Goal: Complete application form

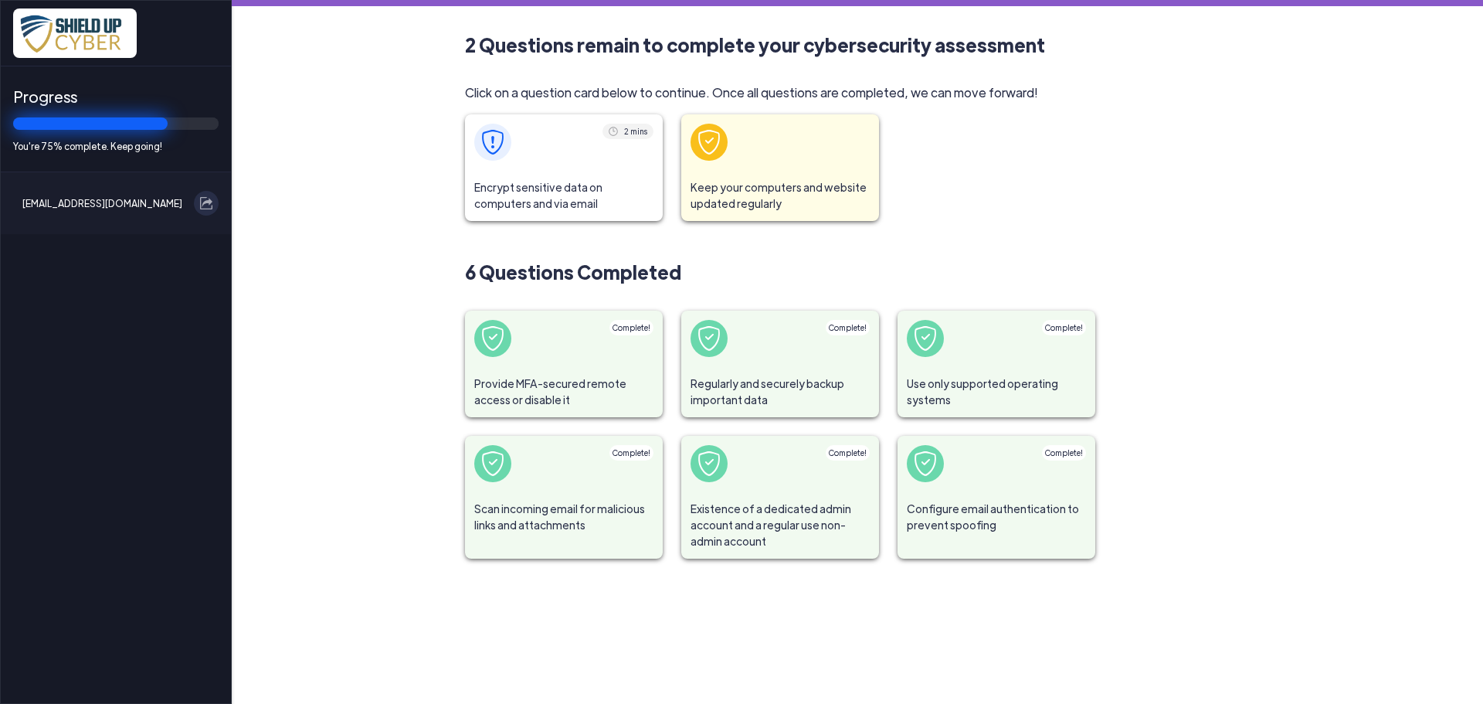
click at [572, 135] on span at bounding box center [564, 142] width 198 height 56
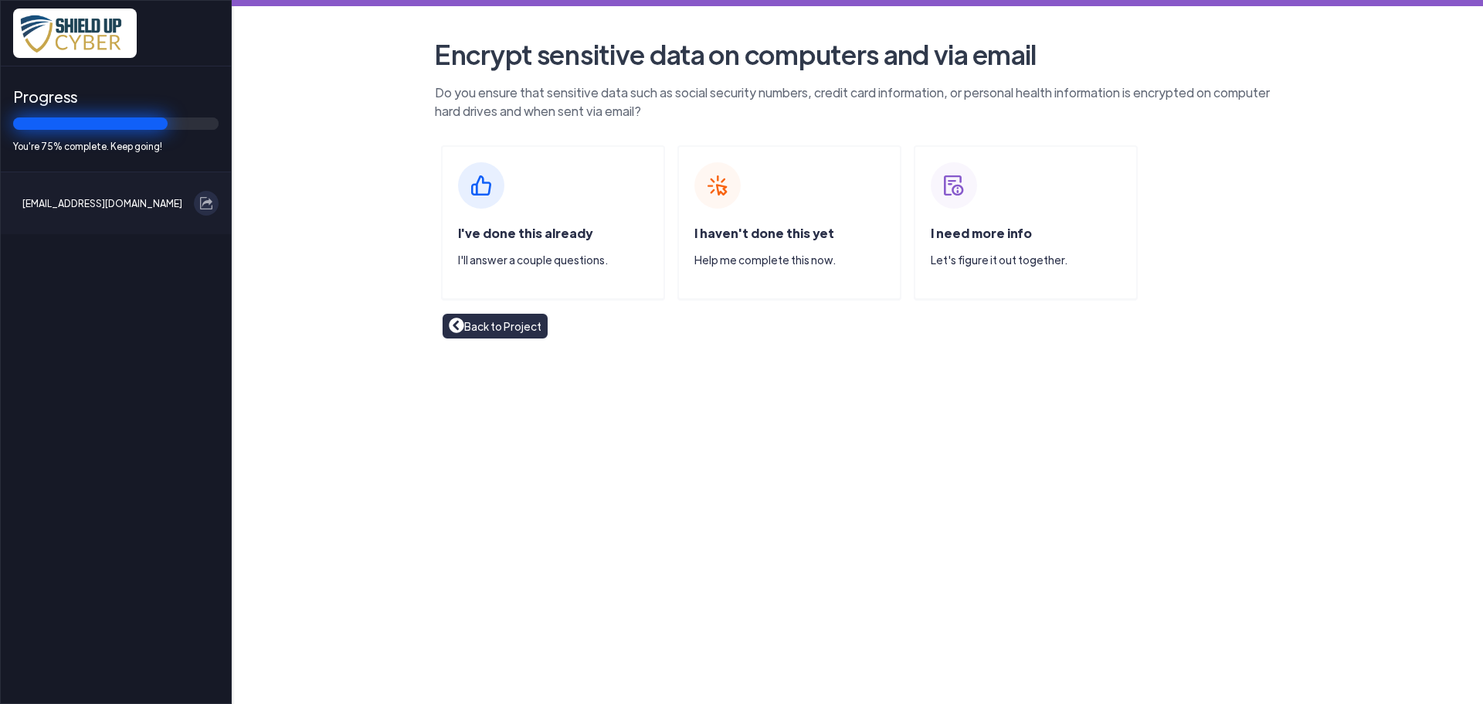
click at [518, 243] on div "I've done this already I'll answer a couple questions." at bounding box center [560, 252] width 205 height 56
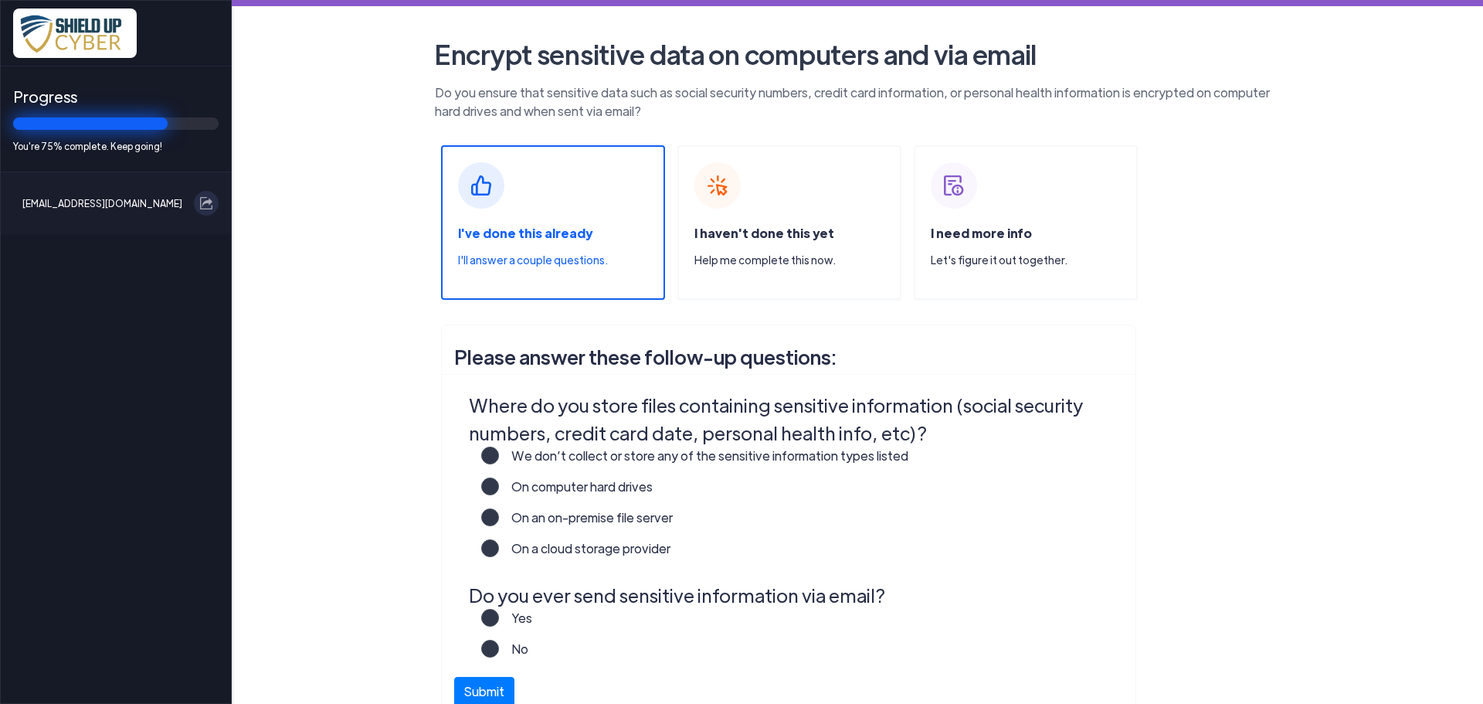
scroll to position [77, 0]
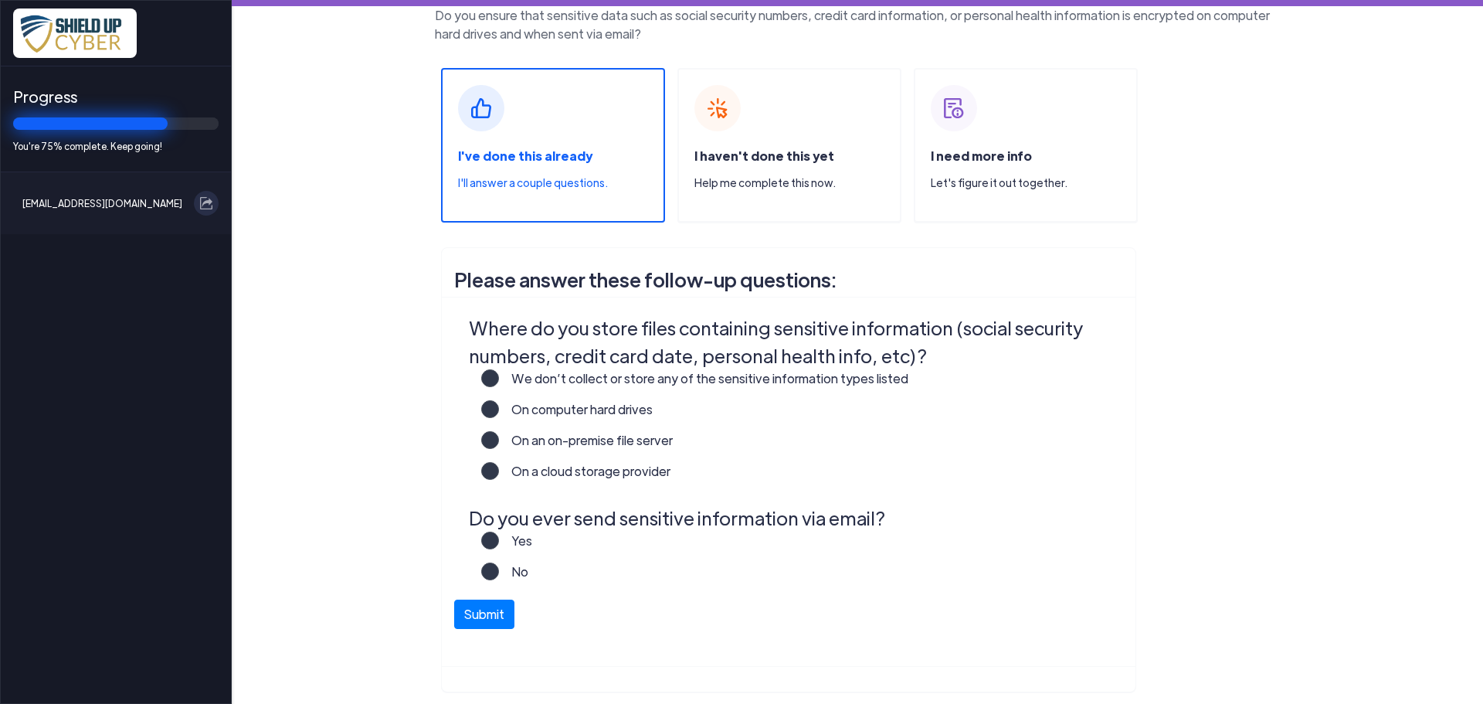
click at [499, 447] on label "On an on-premise file server" at bounding box center [586, 446] width 174 height 31
click at [0, 0] on input "On an on-premise file server" at bounding box center [0, 0] width 0 height 0
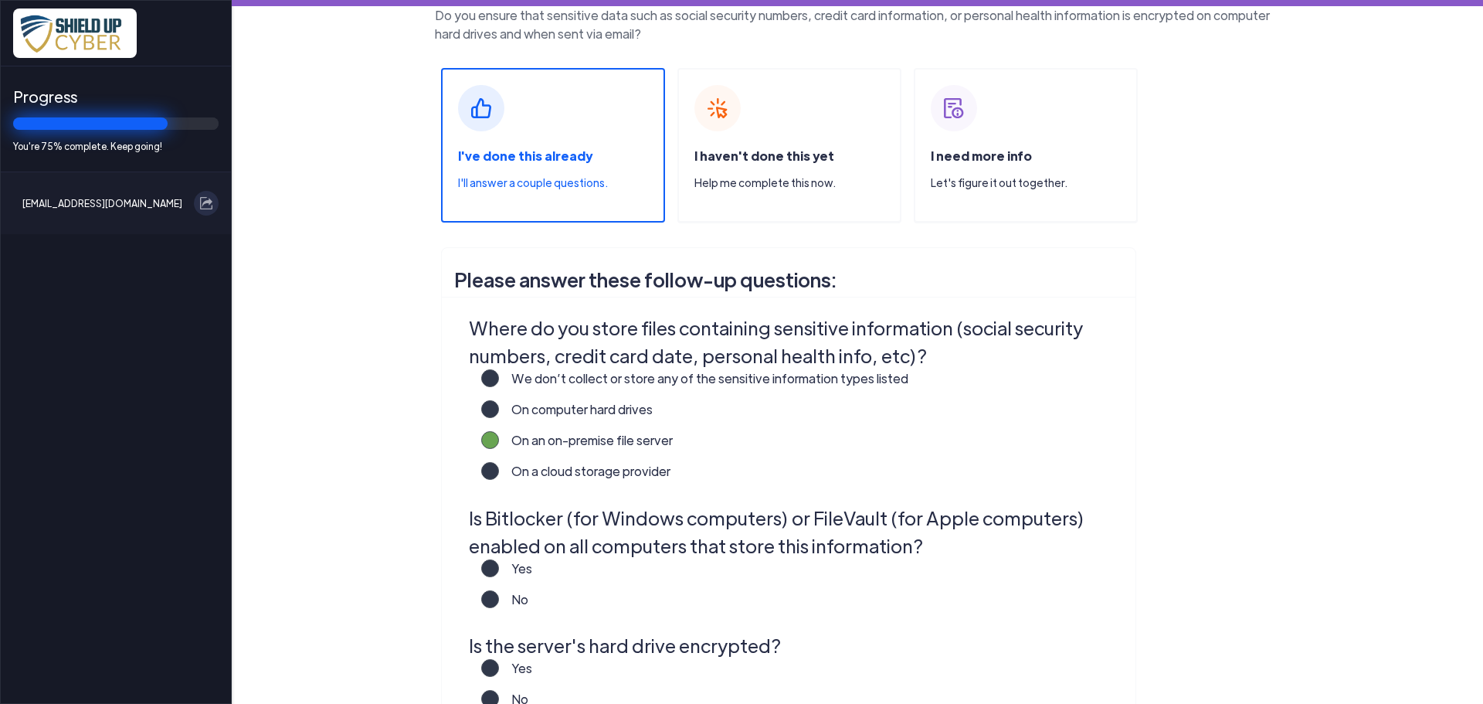
click at [499, 572] on label "Yes" at bounding box center [515, 574] width 33 height 31
click at [0, 0] on input "Yes" at bounding box center [0, 0] width 0 height 0
click at [487, 656] on legend "Is the server's hard drive encrypted?" at bounding box center [792, 645] width 647 height 28
click at [499, 668] on label "Yes" at bounding box center [515, 674] width 33 height 31
click at [0, 0] on input "Yes" at bounding box center [0, 0] width 0 height 0
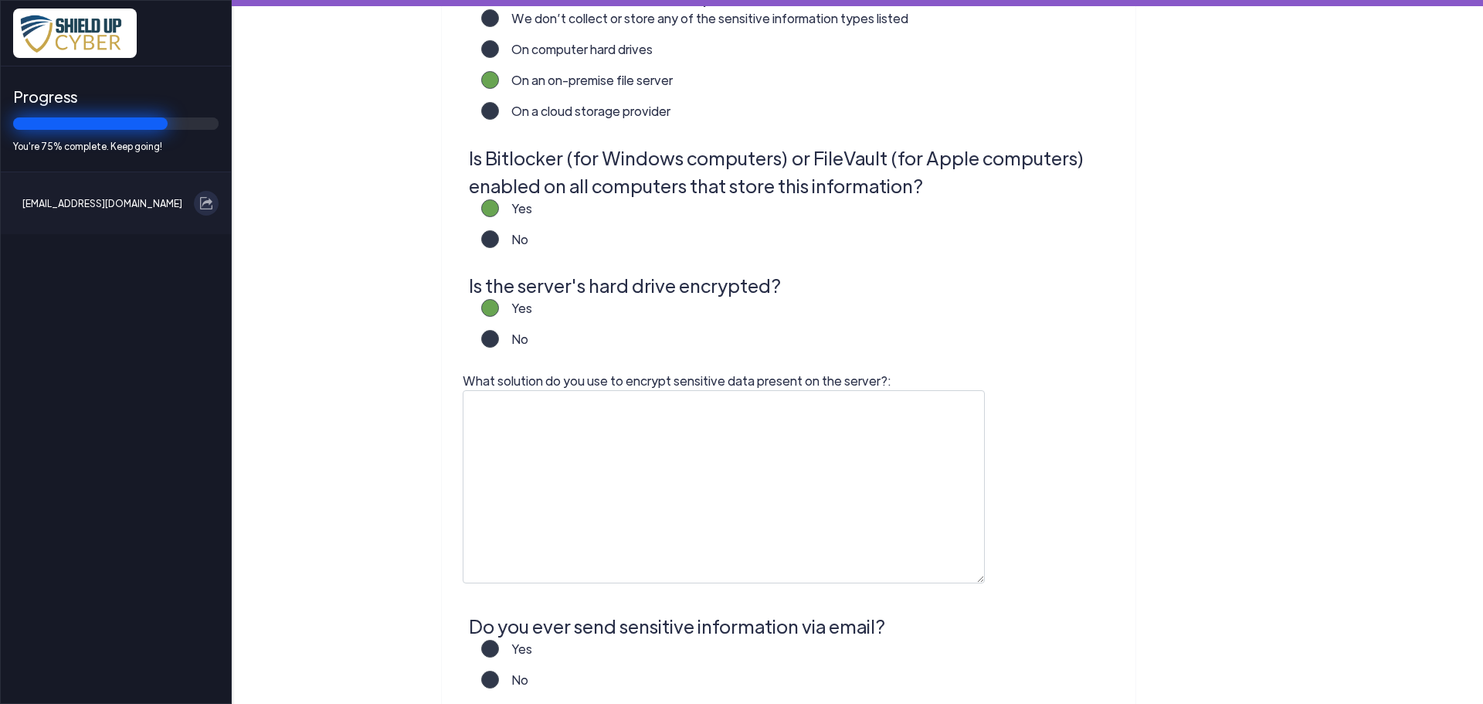
scroll to position [464, 0]
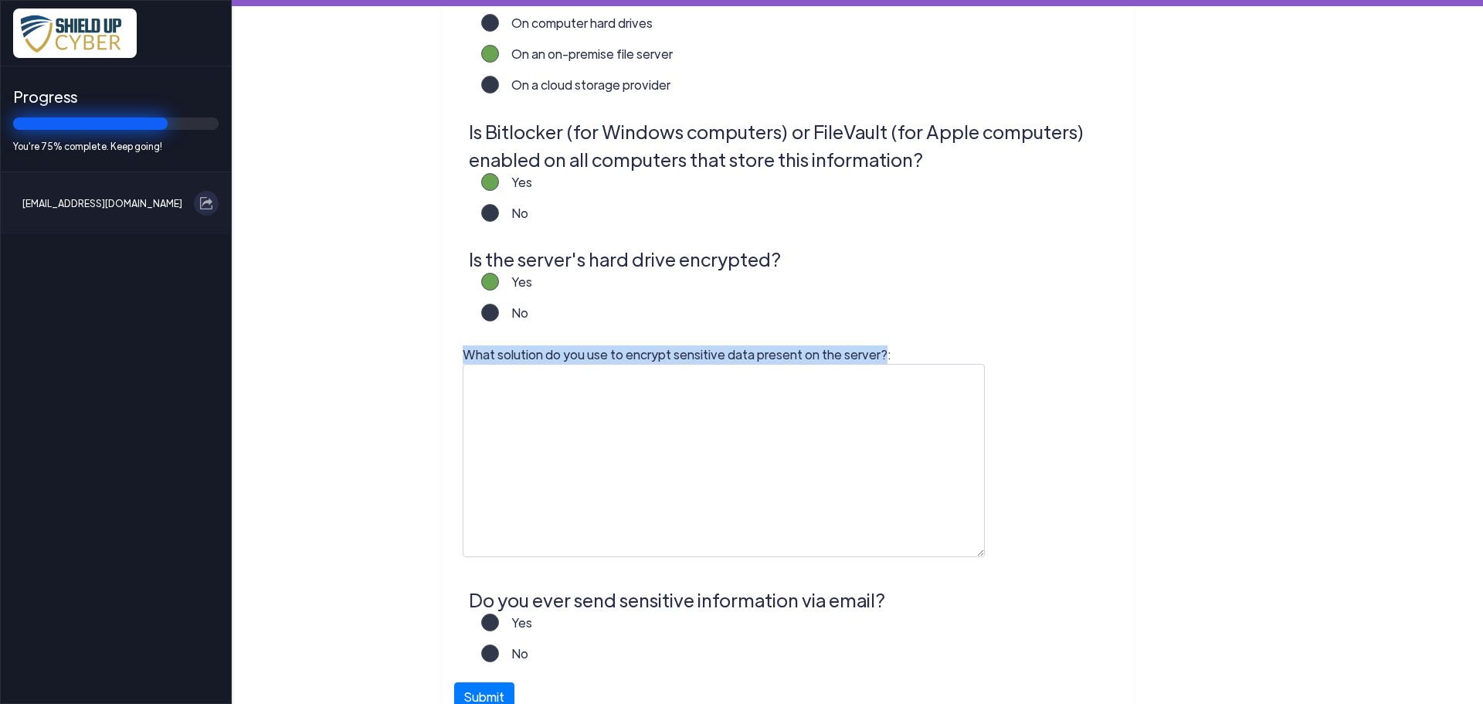
drag, startPoint x: 457, startPoint y: 358, endPoint x: 865, endPoint y: 351, distance: 407.9
click at [865, 351] on span "What solution do you use to encrypt sensitive data present on the server?:" at bounding box center [677, 354] width 429 height 16
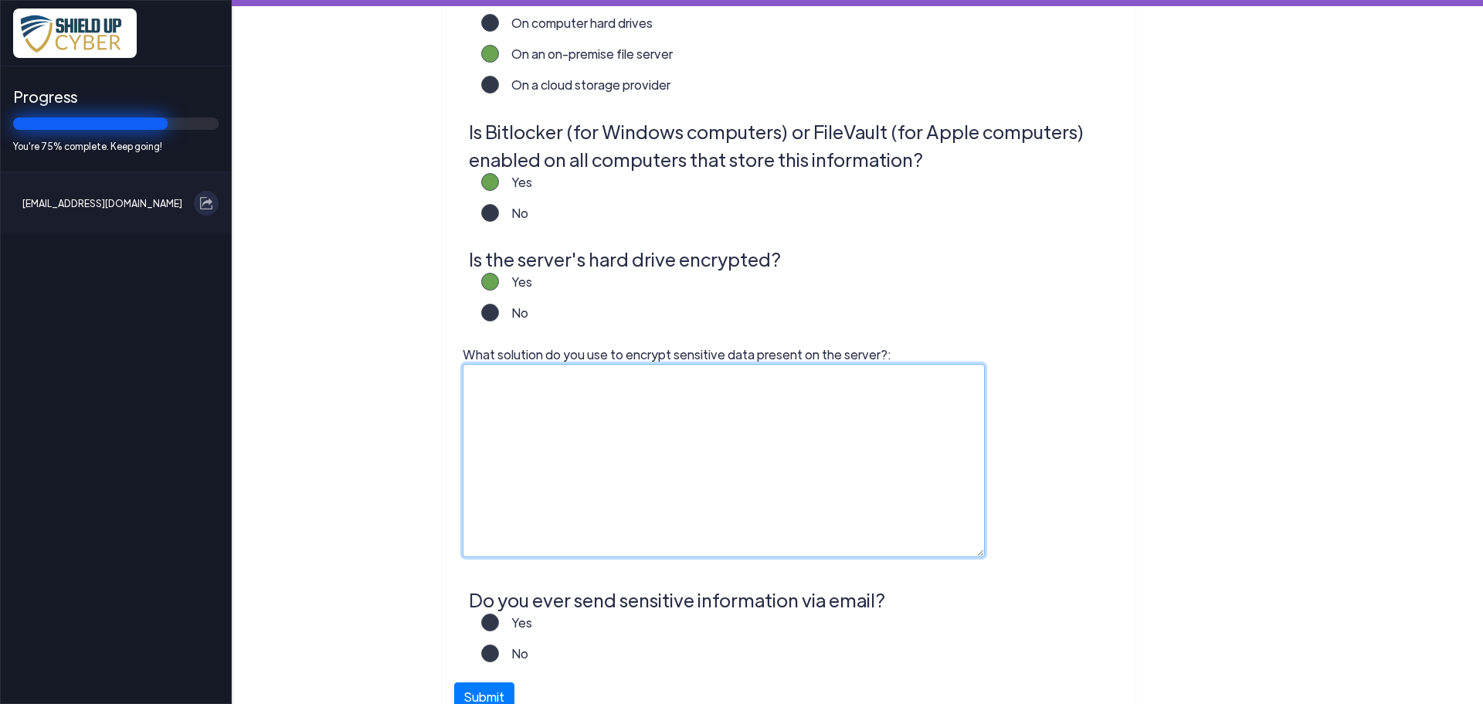
click at [687, 398] on textarea "What solution do you use to encrypt sensitive data present on the server?:" at bounding box center [724, 460] width 522 height 193
paste textarea "BitLocker ("
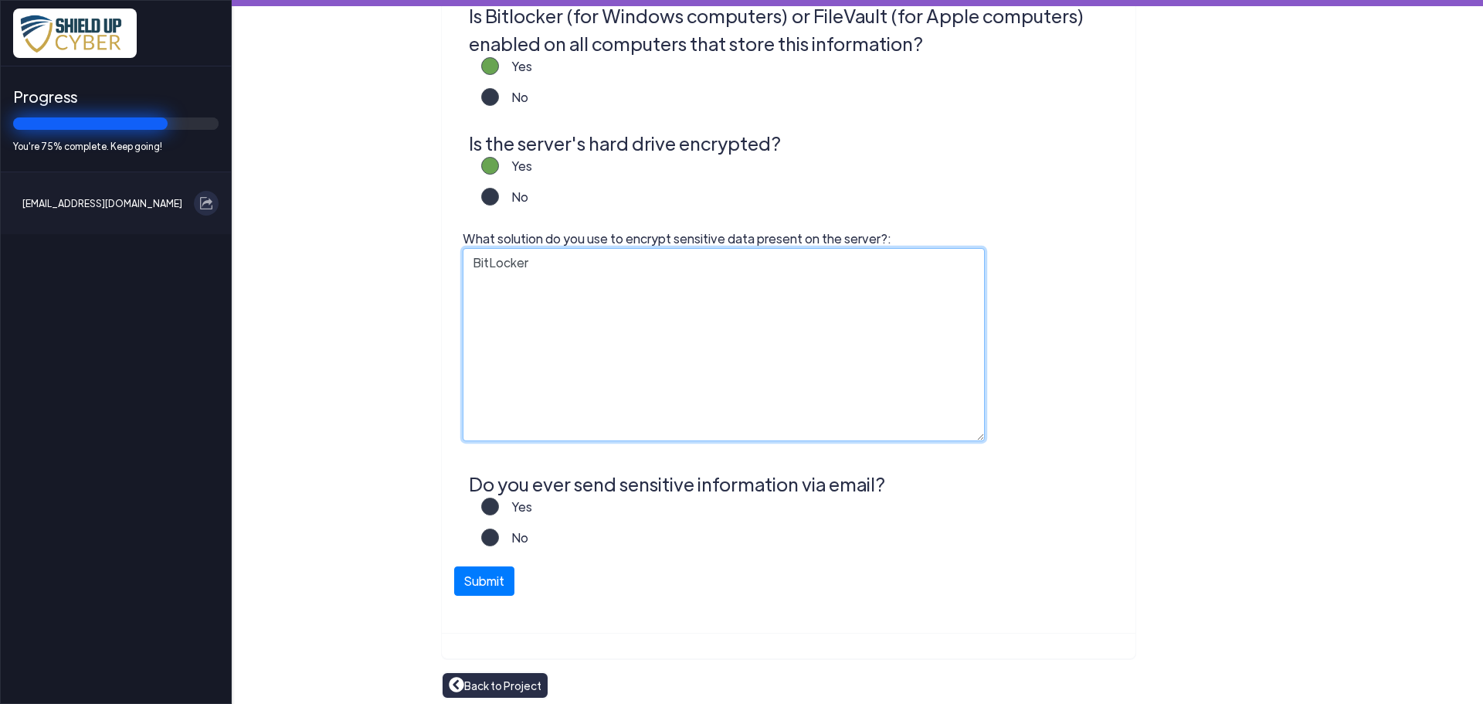
scroll to position [587, 0]
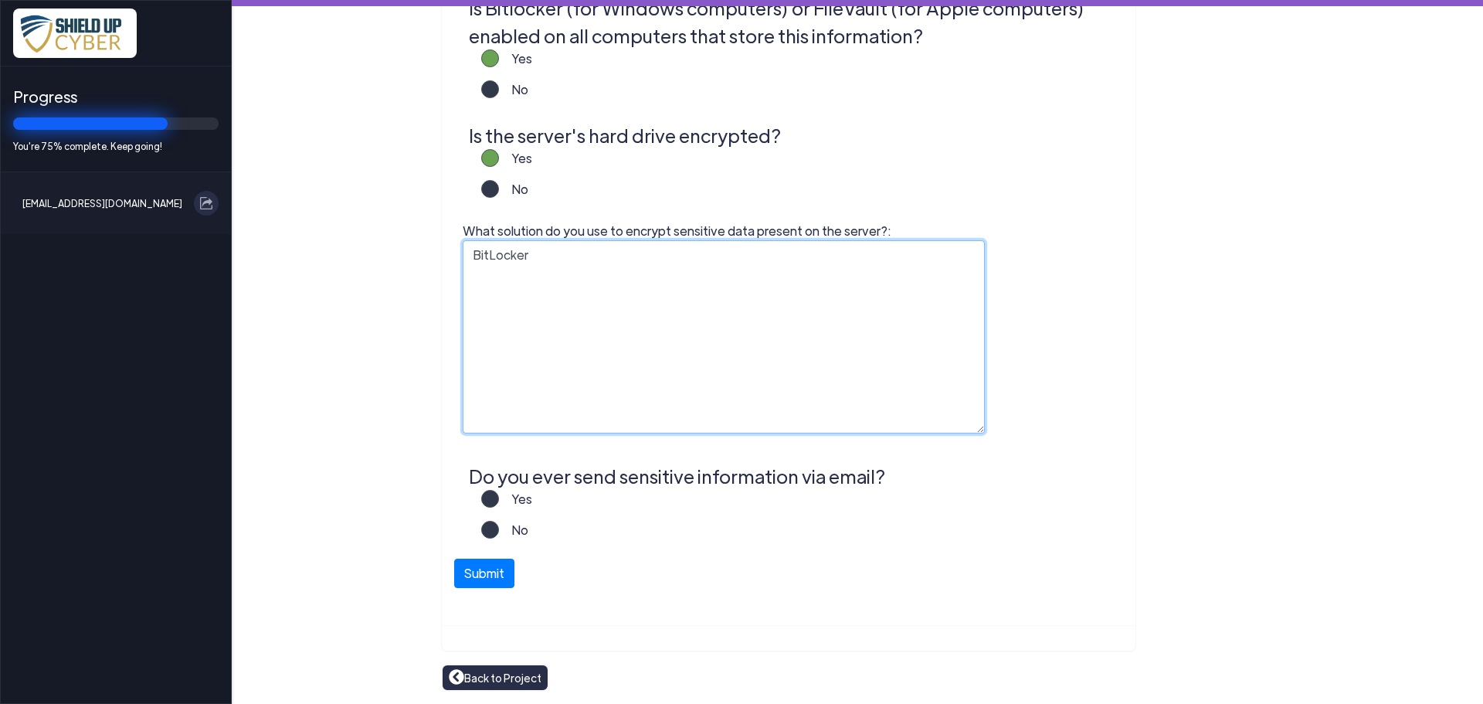
type textarea "BitLocker"
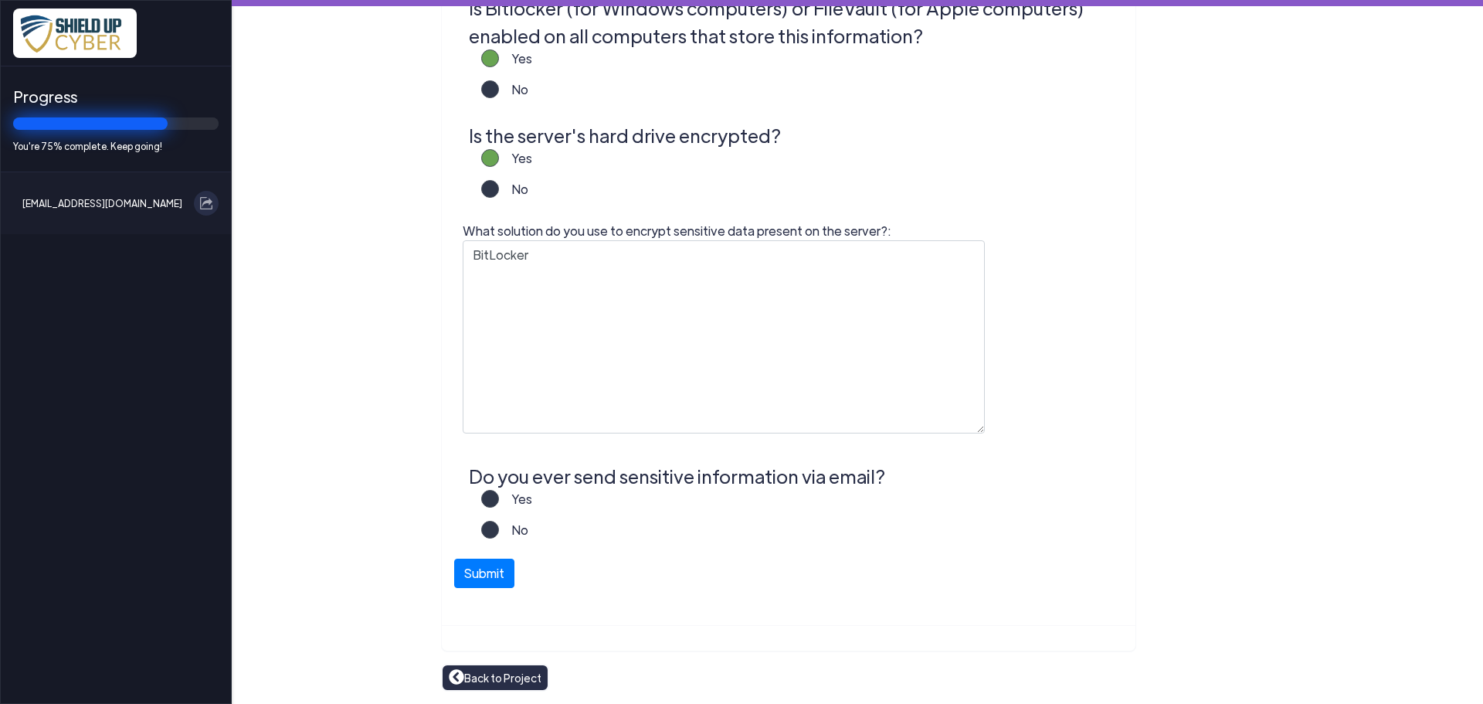
click at [499, 528] on label "No" at bounding box center [513, 536] width 29 height 31
click at [0, 0] on input "No" at bounding box center [0, 0] width 0 height 0
click at [461, 575] on button "Submit" at bounding box center [484, 569] width 60 height 29
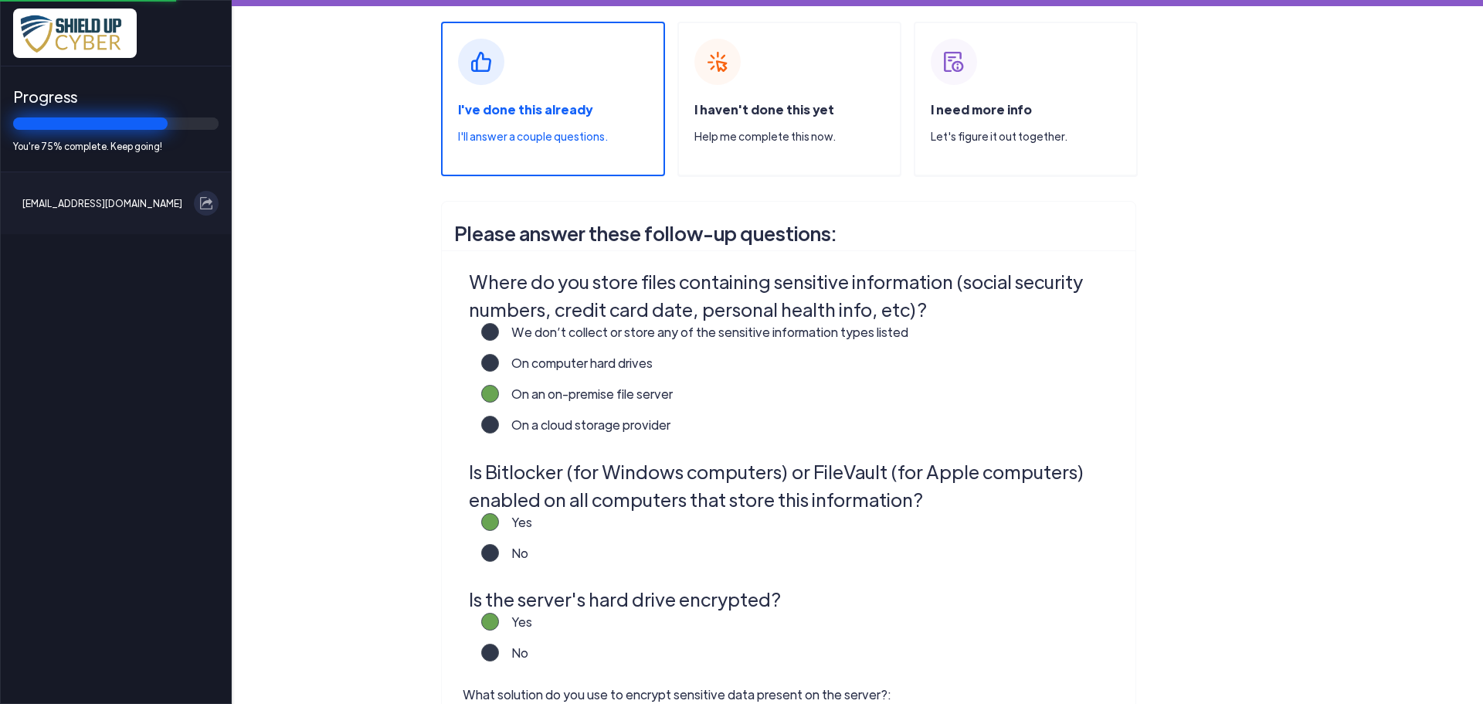
scroll to position [0, 0]
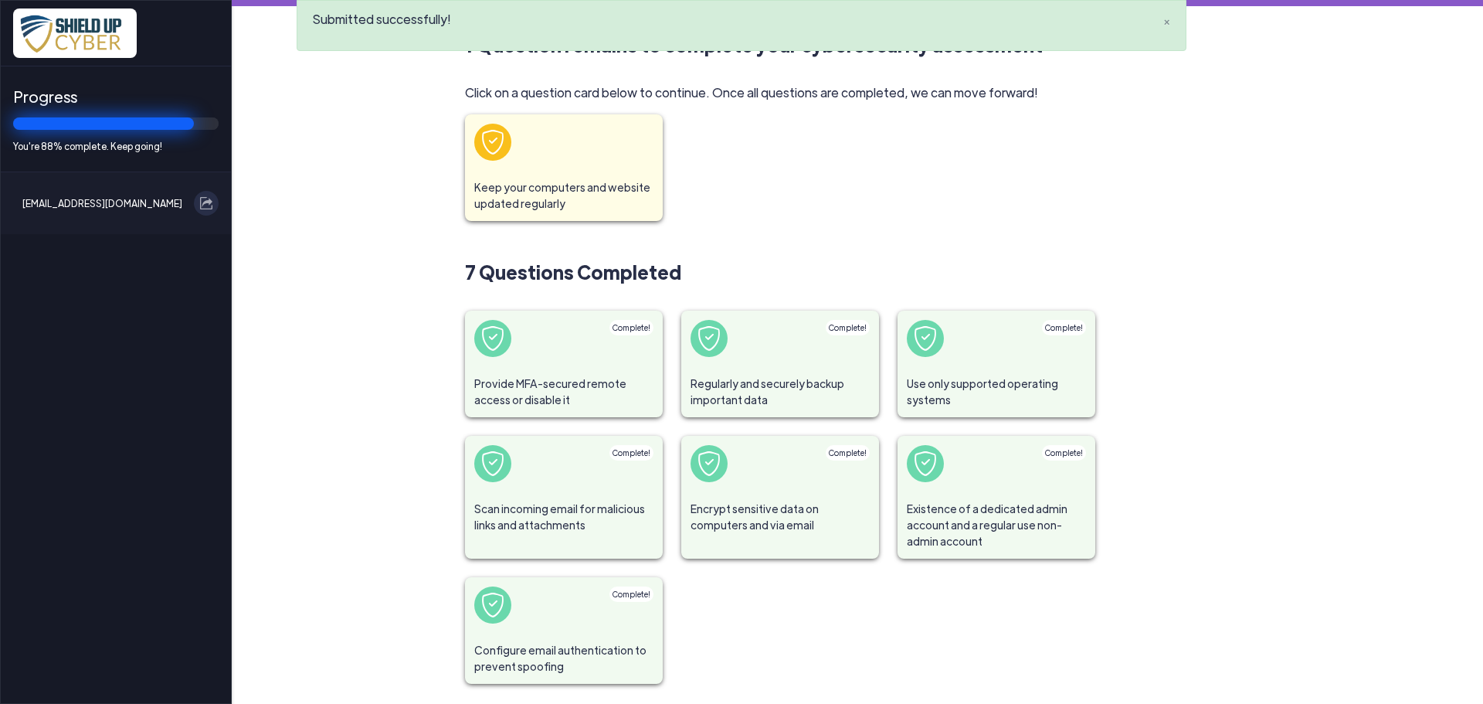
click at [576, 168] on span at bounding box center [564, 142] width 198 height 56
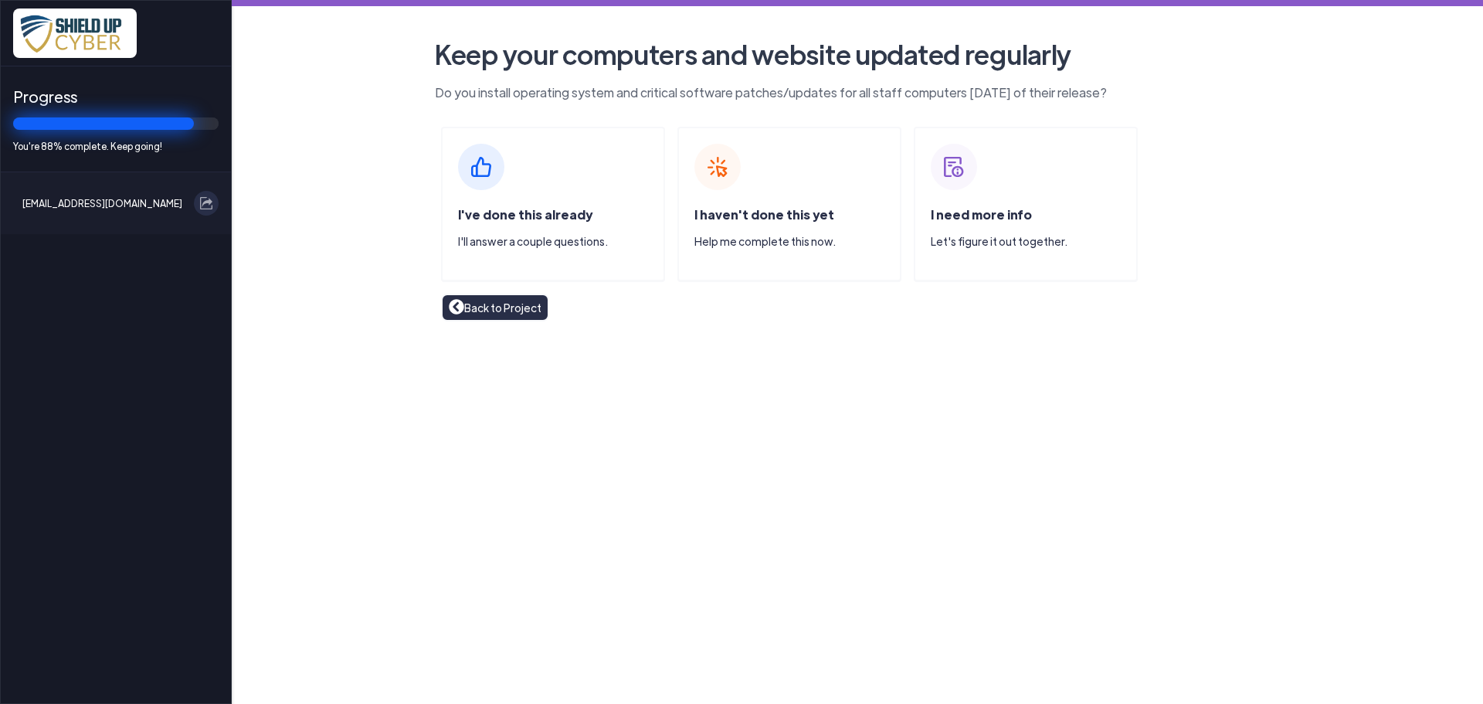
click at [538, 210] on span "I've done this already" at bounding box center [525, 214] width 134 height 16
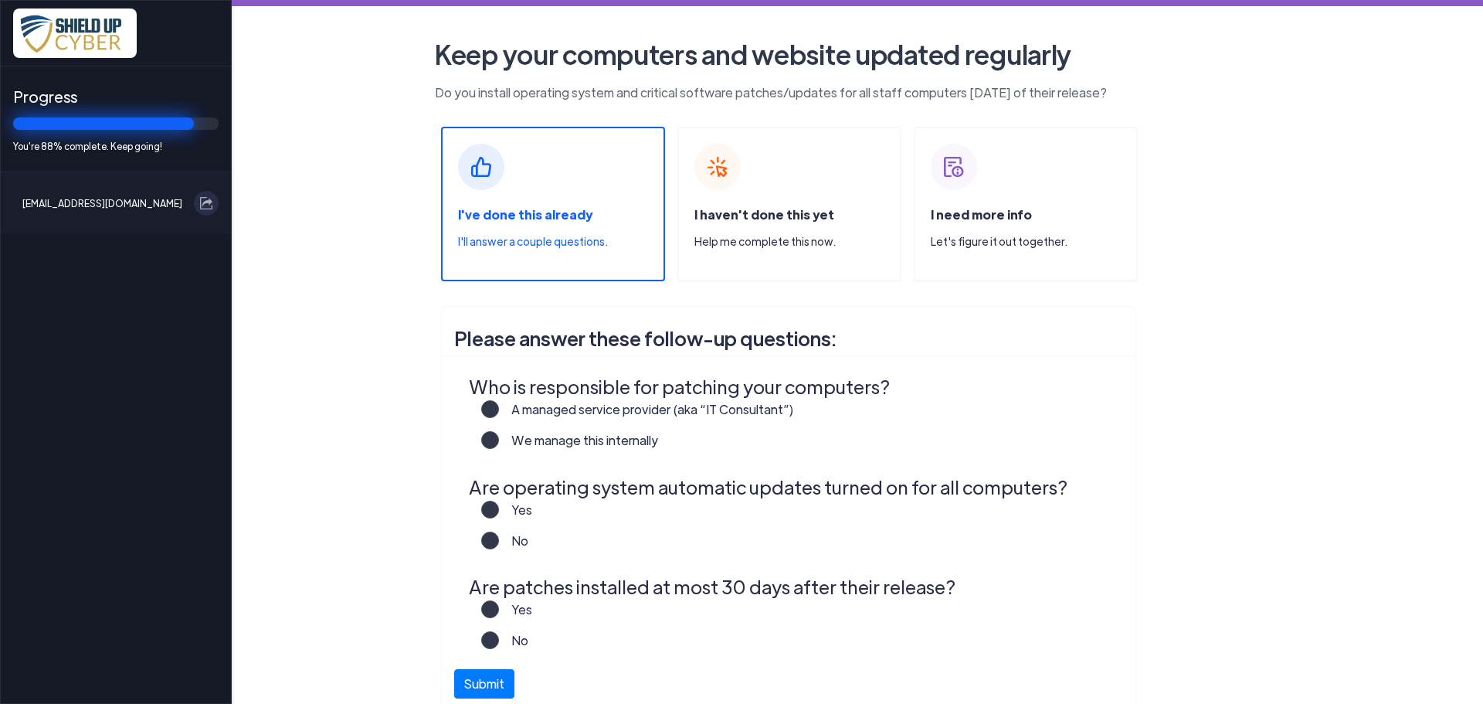
click at [499, 408] on label "A managed service provider (aka “IT Consultant”)" at bounding box center [646, 415] width 295 height 31
click at [0, 0] on input "A managed service provider (aka “IT Consultant”)" at bounding box center [0, 0] width 0 height 0
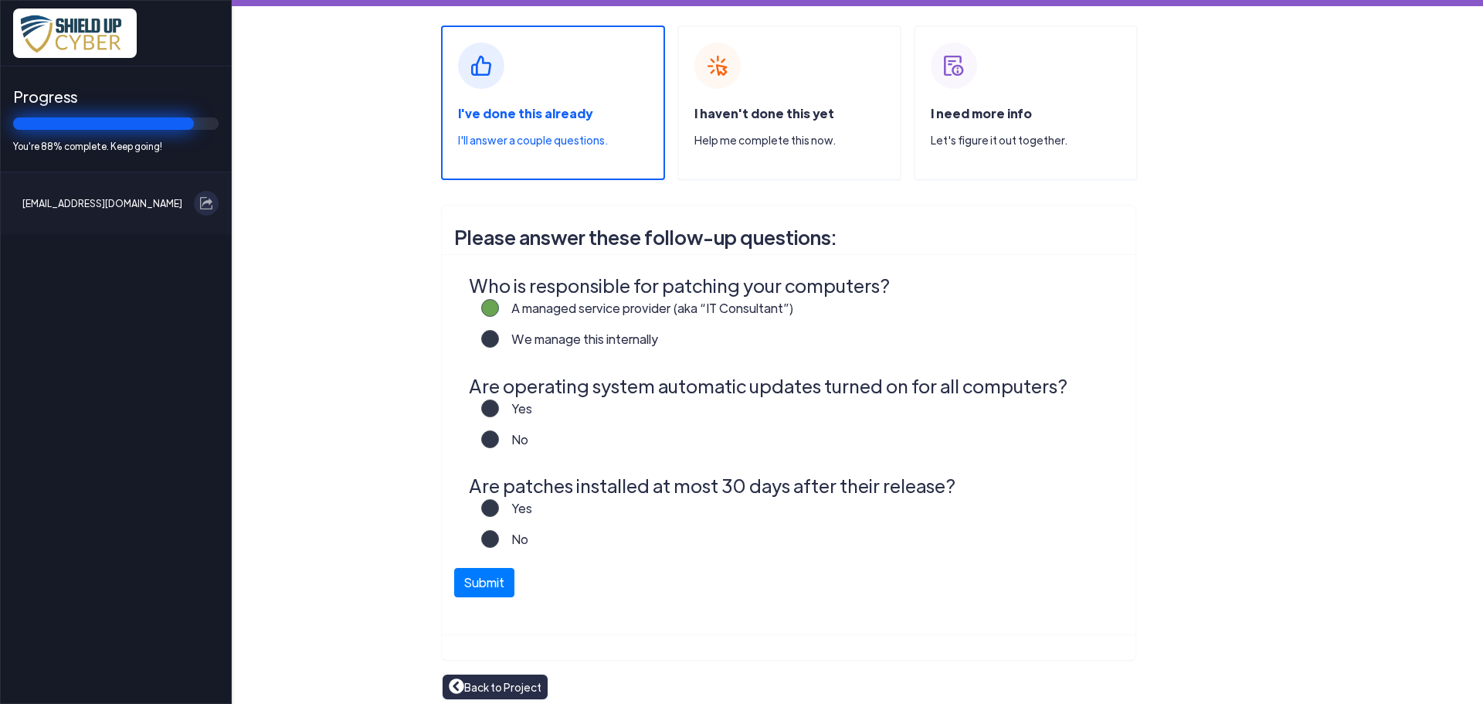
scroll to position [110, 0]
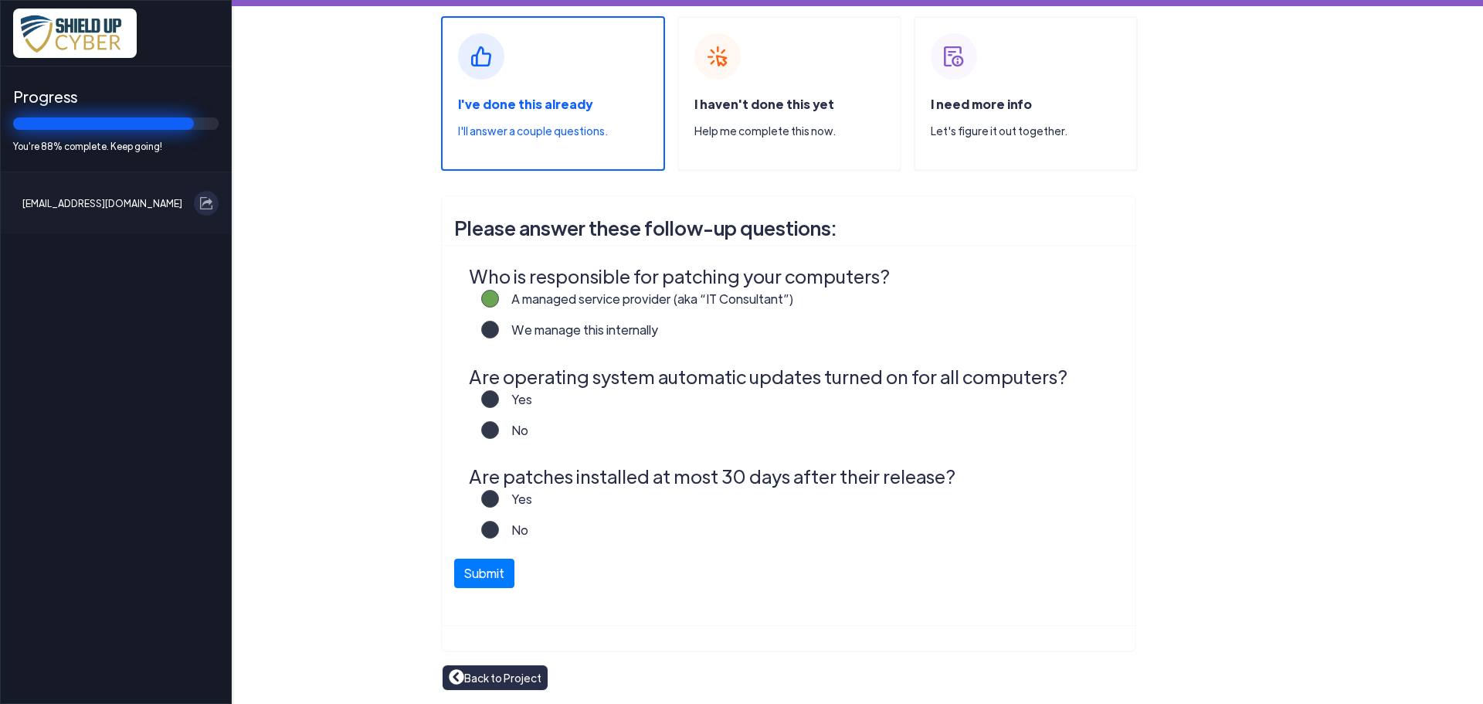
click at [499, 396] on label "Yes" at bounding box center [515, 405] width 33 height 31
click at [0, 0] on input "Yes" at bounding box center [0, 0] width 0 height 0
click at [499, 493] on label "Yes" at bounding box center [515, 505] width 33 height 31
click at [0, 0] on input "Yes" at bounding box center [0, 0] width 0 height 0
click at [471, 564] on button "Submit" at bounding box center [484, 569] width 60 height 29
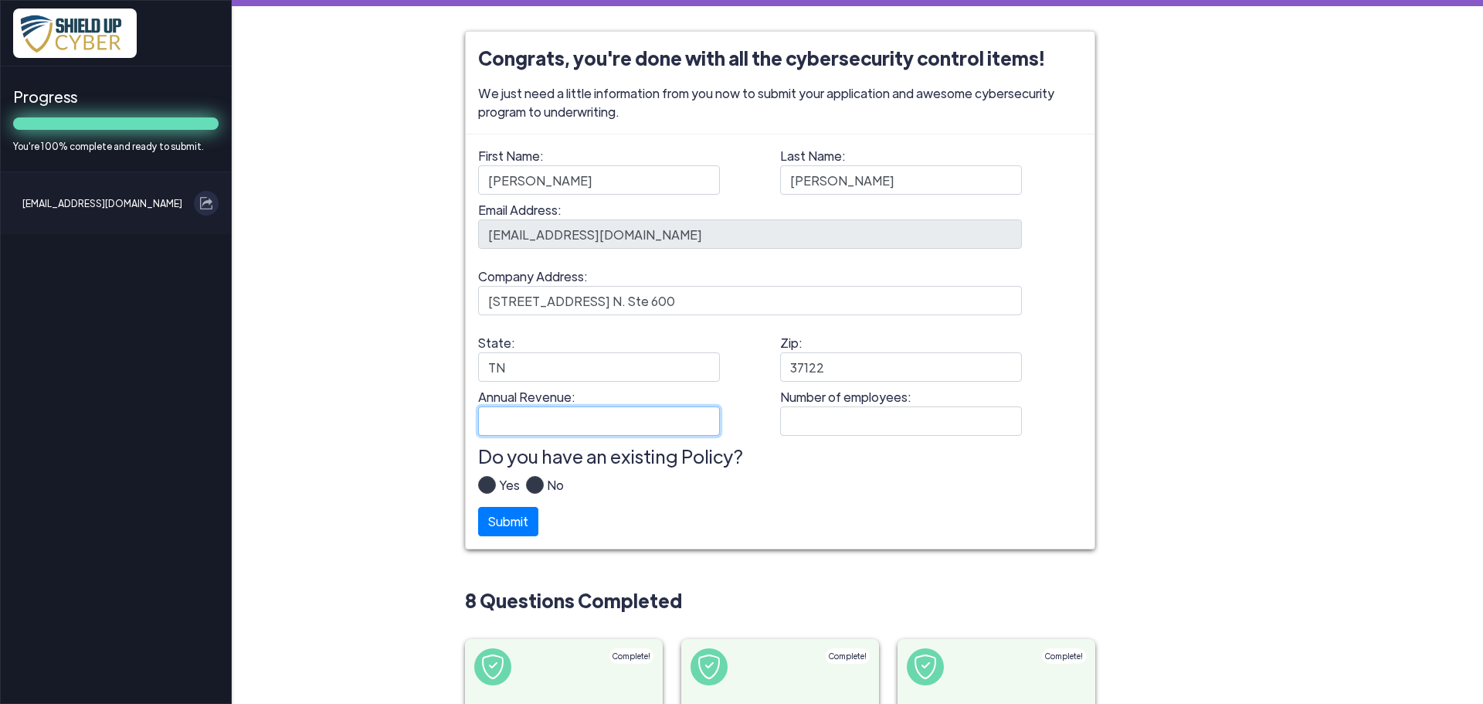
click at [493, 413] on input "Annual Revenue:" at bounding box center [599, 420] width 242 height 29
type input "5000000"
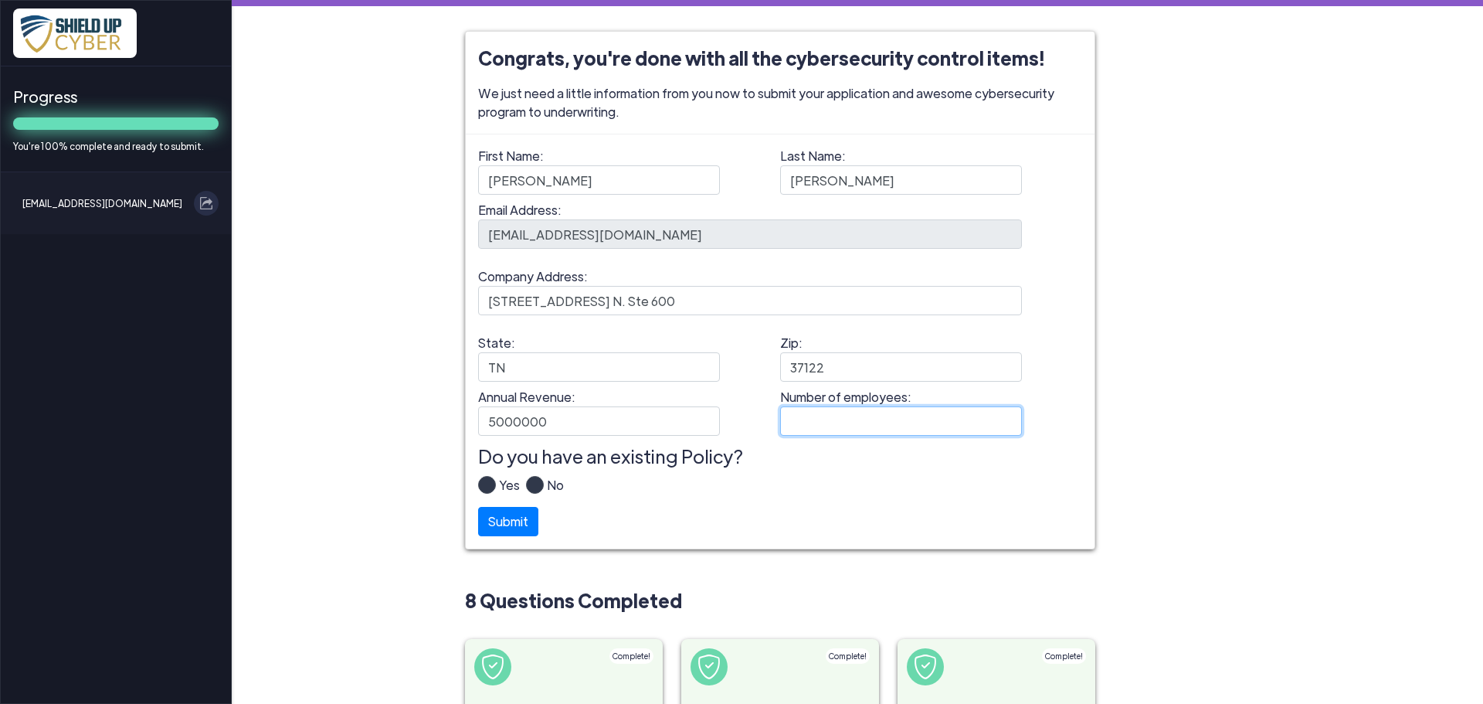
click at [818, 407] on input "Number of employees:" at bounding box center [901, 420] width 242 height 29
drag, startPoint x: 591, startPoint y: 440, endPoint x: 577, endPoint y: 440, distance: 13.9
click at [577, 440] on div "Annual Revenue: 5000000 Number of employees:" at bounding box center [780, 415] width 604 height 54
click at [496, 486] on label "Yes" at bounding box center [508, 491] width 24 height 31
click at [0, 0] on input "Yes" at bounding box center [0, 0] width 0 height 0
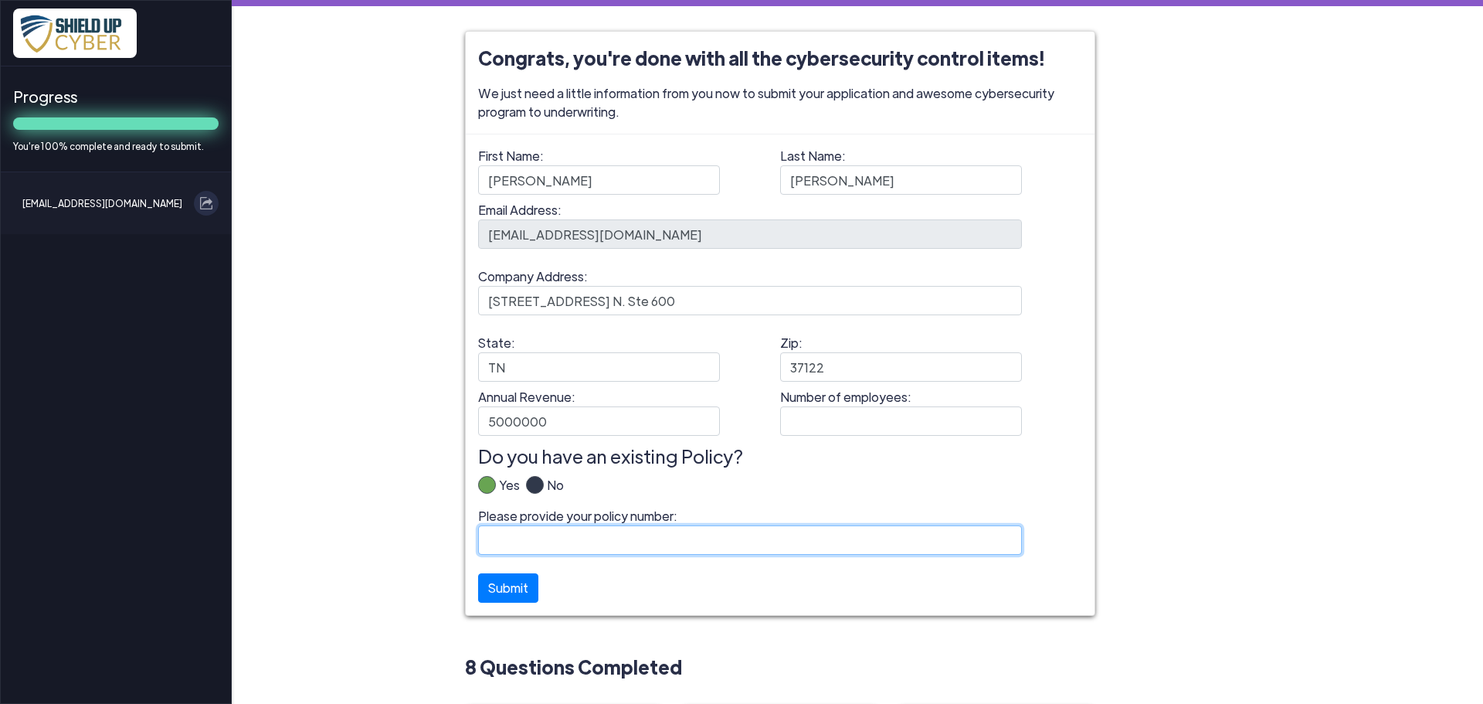
click at [558, 546] on input "Please provide your policy number:" at bounding box center [750, 539] width 544 height 29
click at [698, 542] on input "Please provide your policy number:" at bounding box center [750, 539] width 544 height 29
paste input "B10169YRS022-02"
type input "B10169YRS022-02"
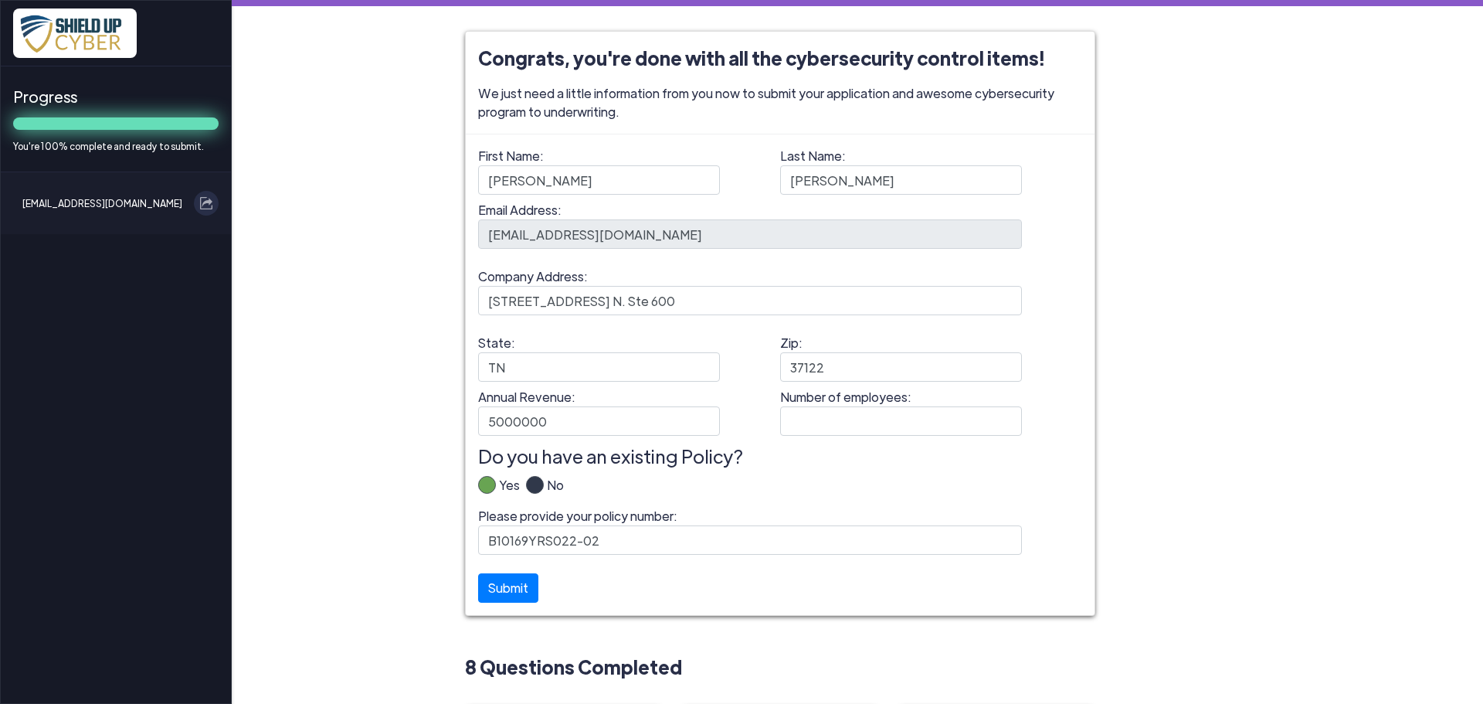
click at [744, 496] on div "Yes No" at bounding box center [780, 491] width 604 height 31
click at [992, 423] on input "Number of employees:" at bounding box center [901, 420] width 242 height 29
click at [1212, 343] on div "Congrats, you're done with all the cybersecurity control items! We just need a …" at bounding box center [857, 555] width 857 height 1048
click at [837, 424] on input "15" at bounding box center [901, 420] width 242 height 29
type input "16"
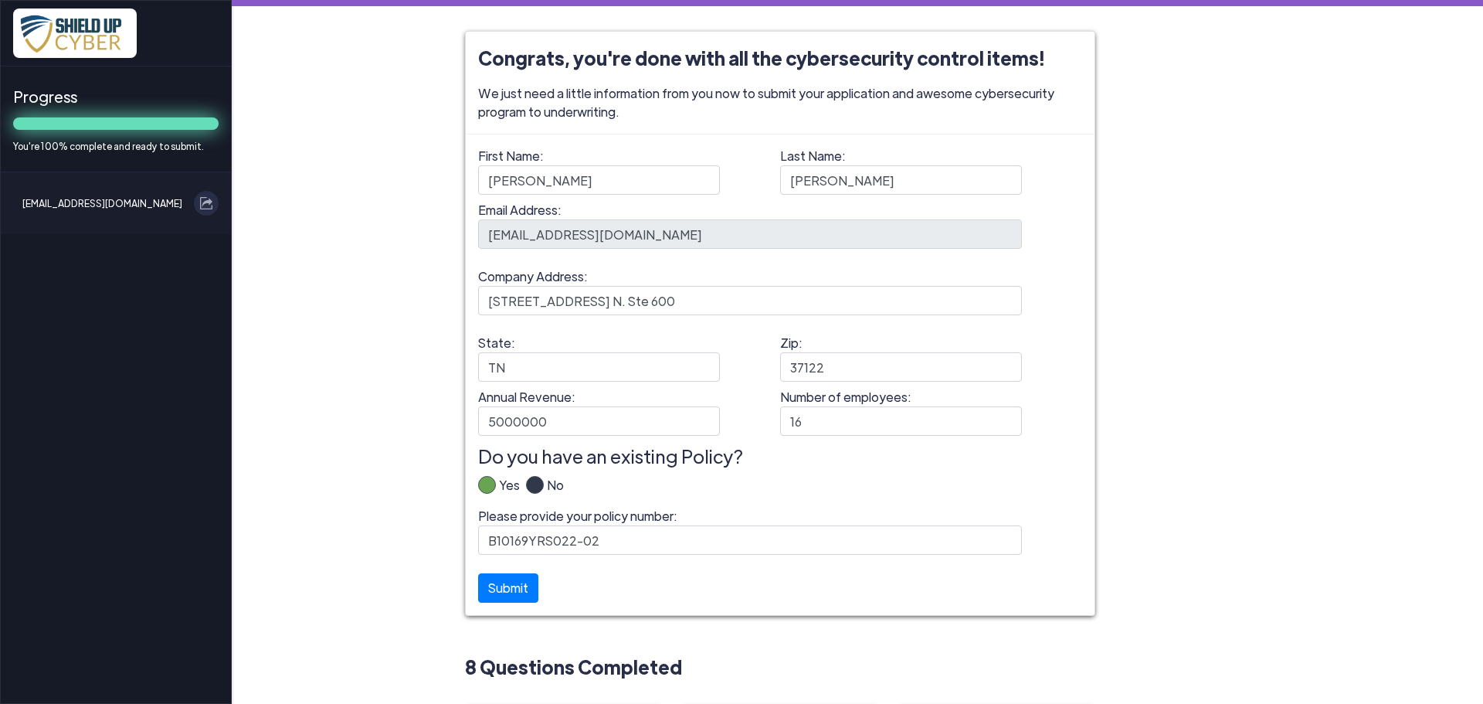
click at [1214, 444] on div "Congrats, you're done with all the cybersecurity control items! We just need a …" at bounding box center [857, 555] width 857 height 1048
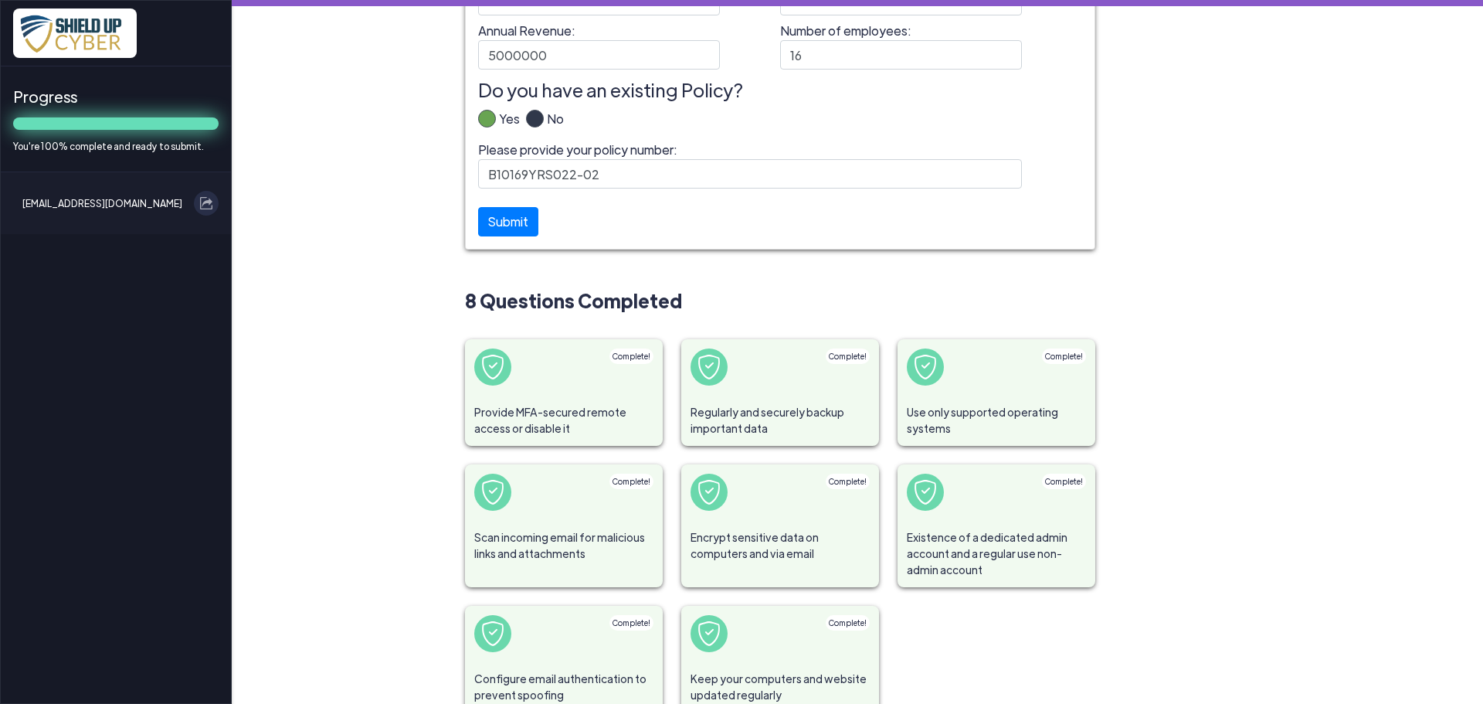
scroll to position [412, 0]
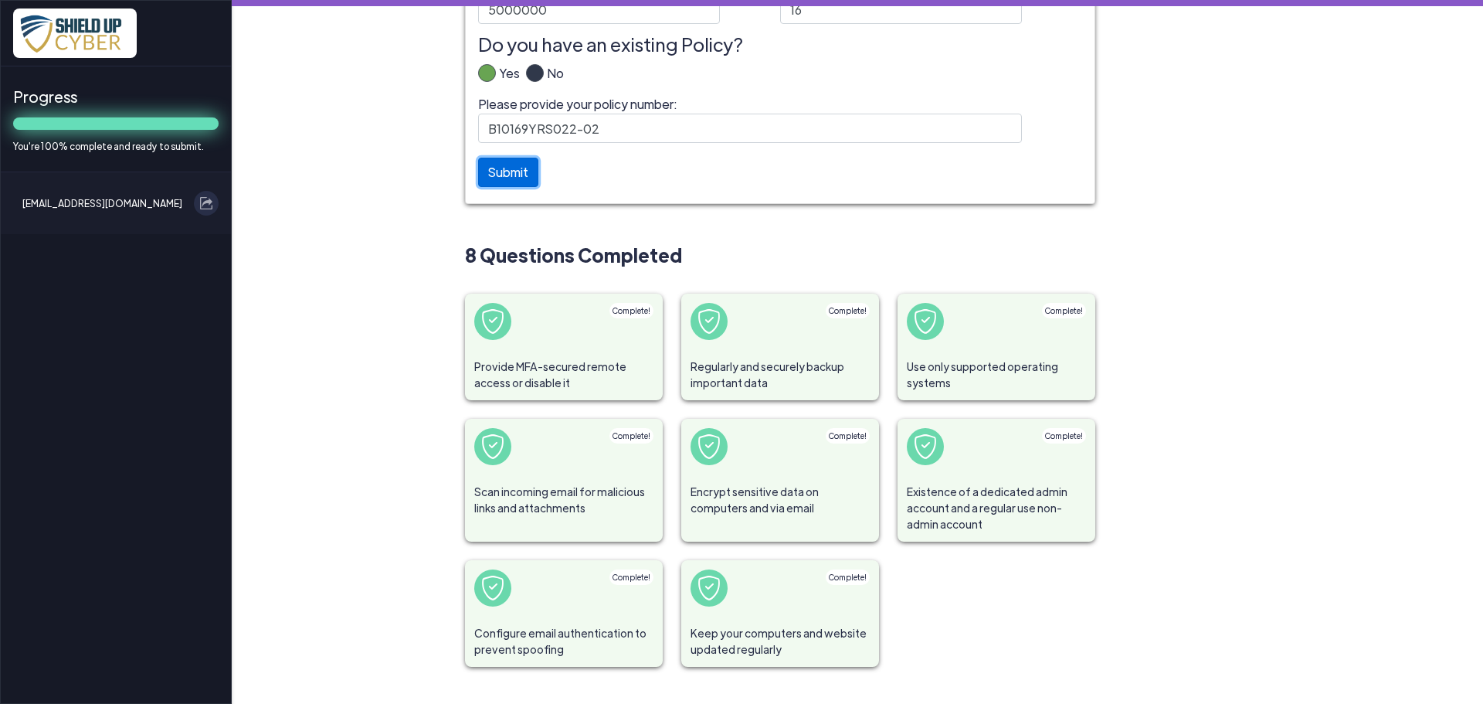
click at [519, 185] on button "Submit" at bounding box center [508, 172] width 60 height 29
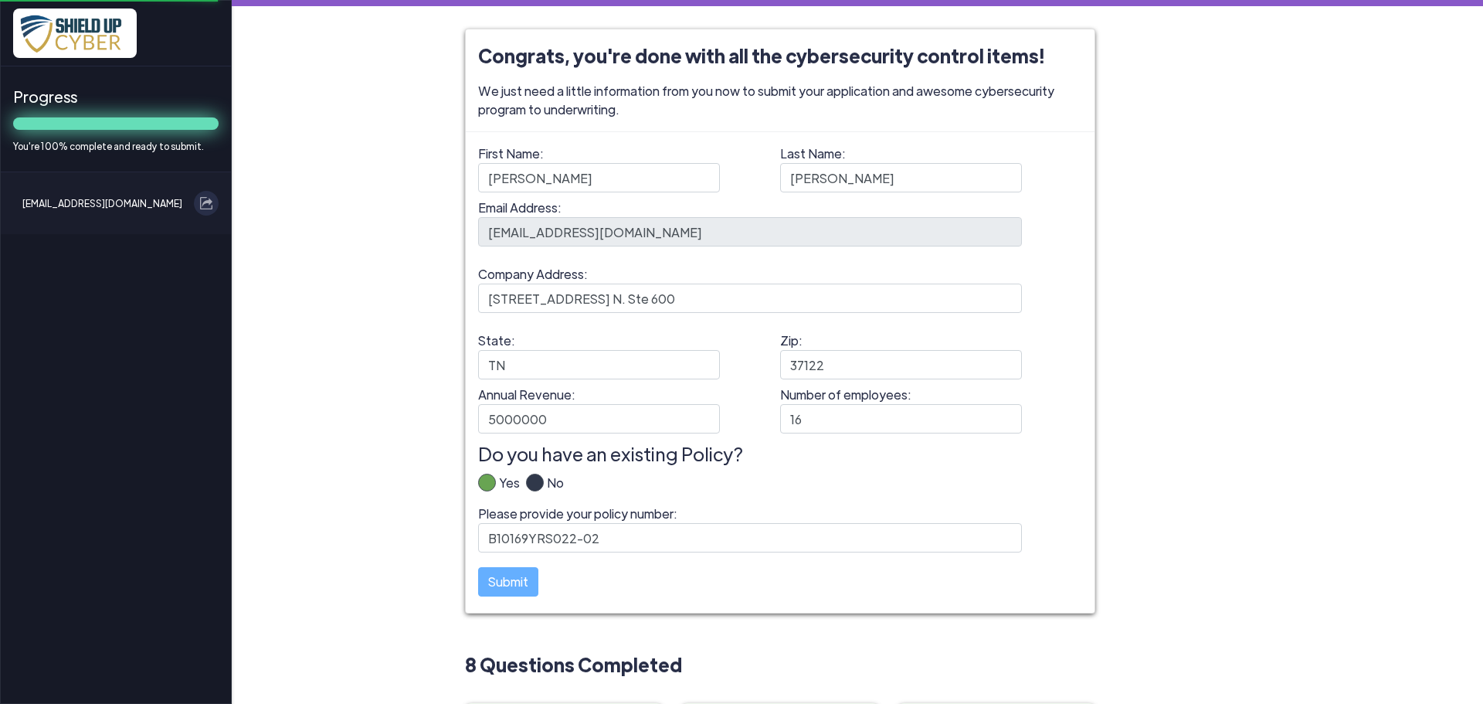
scroll to position [0, 0]
